Goal: Task Accomplishment & Management: Complete application form

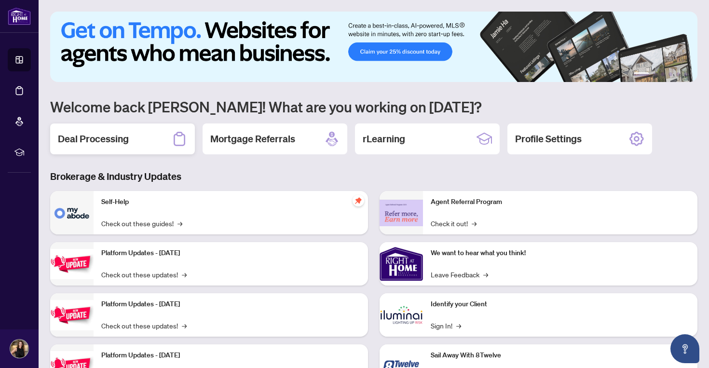
click at [67, 138] on h2 "Deal Processing" at bounding box center [93, 138] width 71 height 13
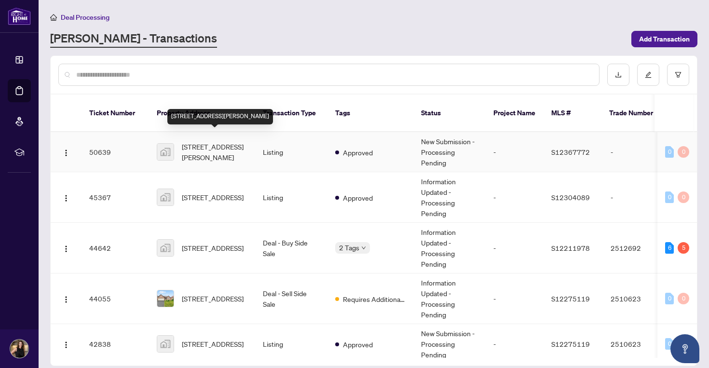
click at [212, 147] on span "[STREET_ADDRESS][PERSON_NAME]" at bounding box center [215, 151] width 66 height 21
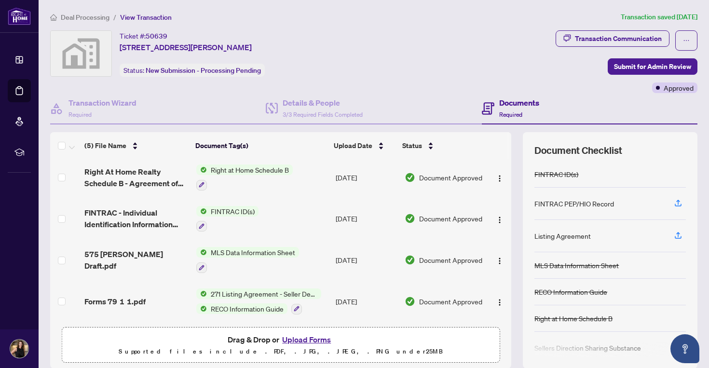
scroll to position [35, 0]
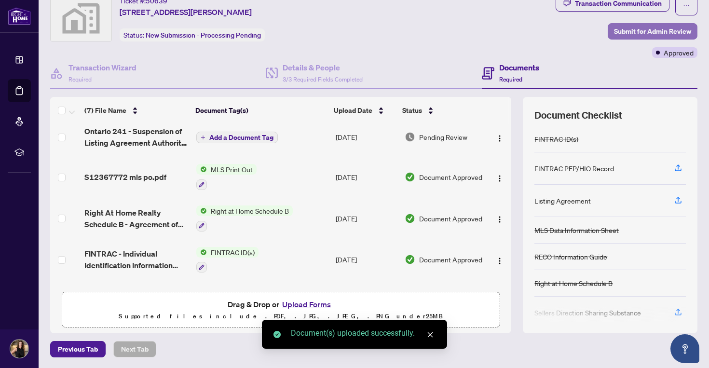
click at [657, 30] on span "Submit for Admin Review" at bounding box center [652, 31] width 77 height 15
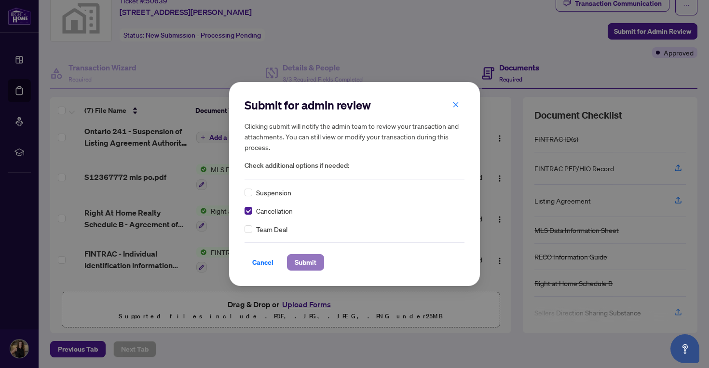
click at [303, 256] on span "Submit" at bounding box center [306, 262] width 22 height 15
